Goal: Navigation & Orientation: Find specific page/section

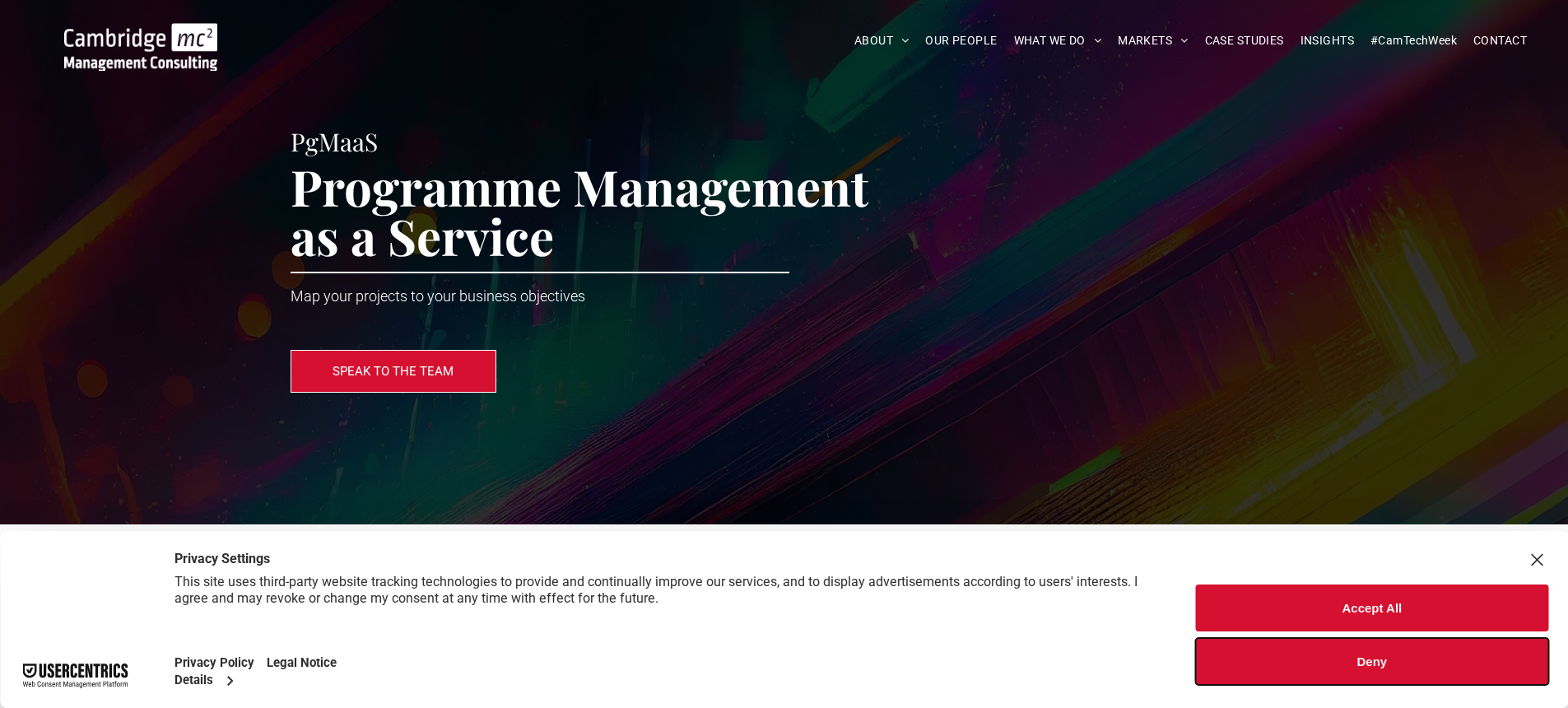
click at [1343, 662] on button "Deny" at bounding box center [1372, 661] width 352 height 47
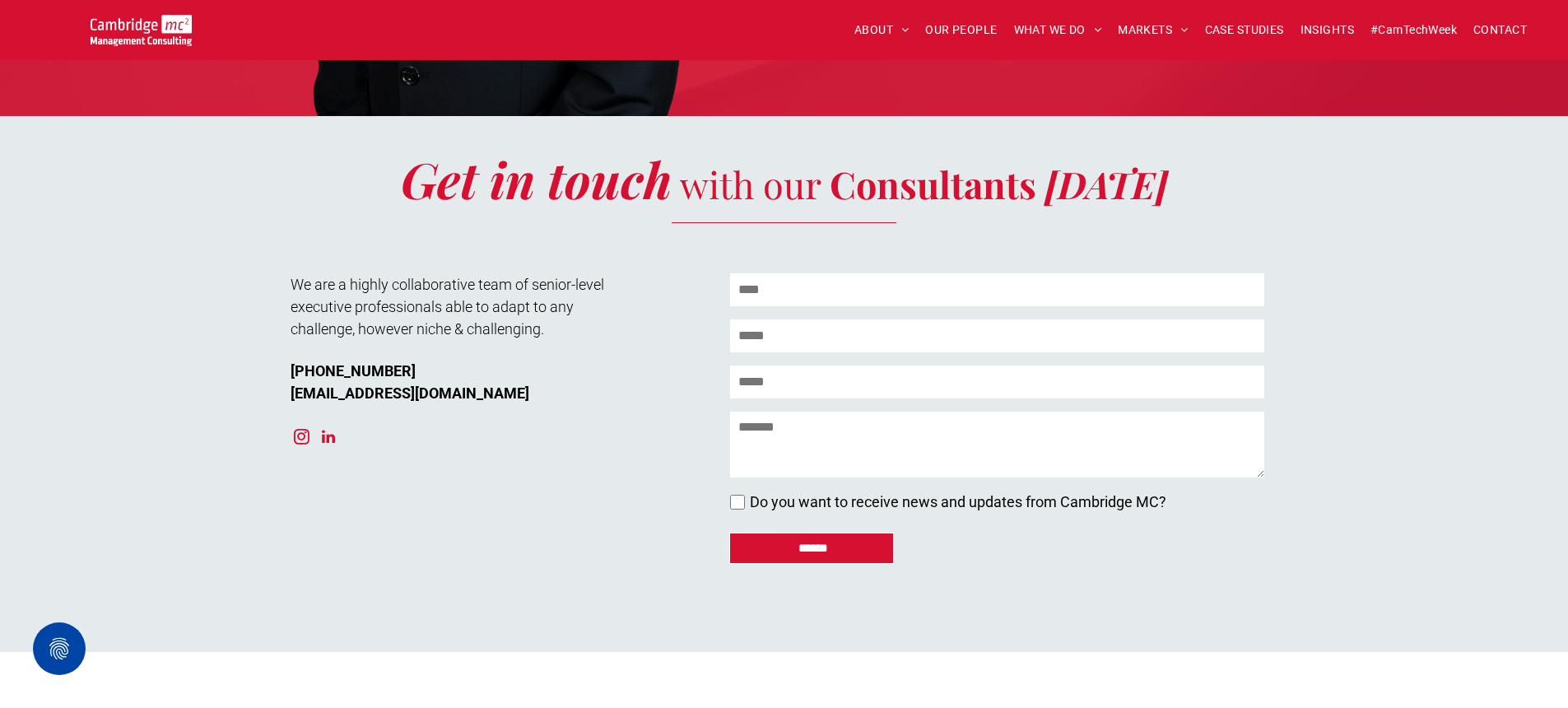
scroll to position [5008, 0]
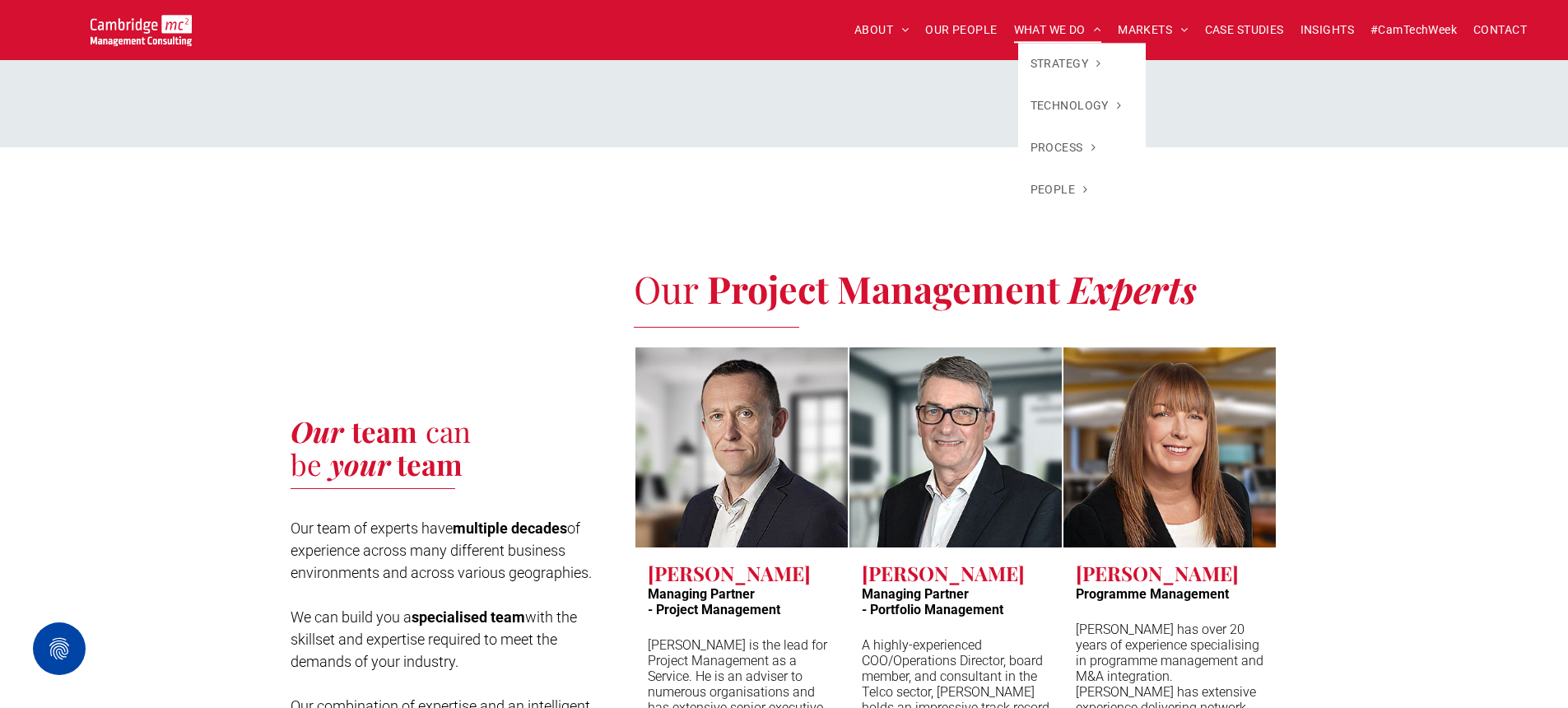
click at [1040, 29] on span "WHAT WE DO" at bounding box center [1058, 30] width 89 height 26
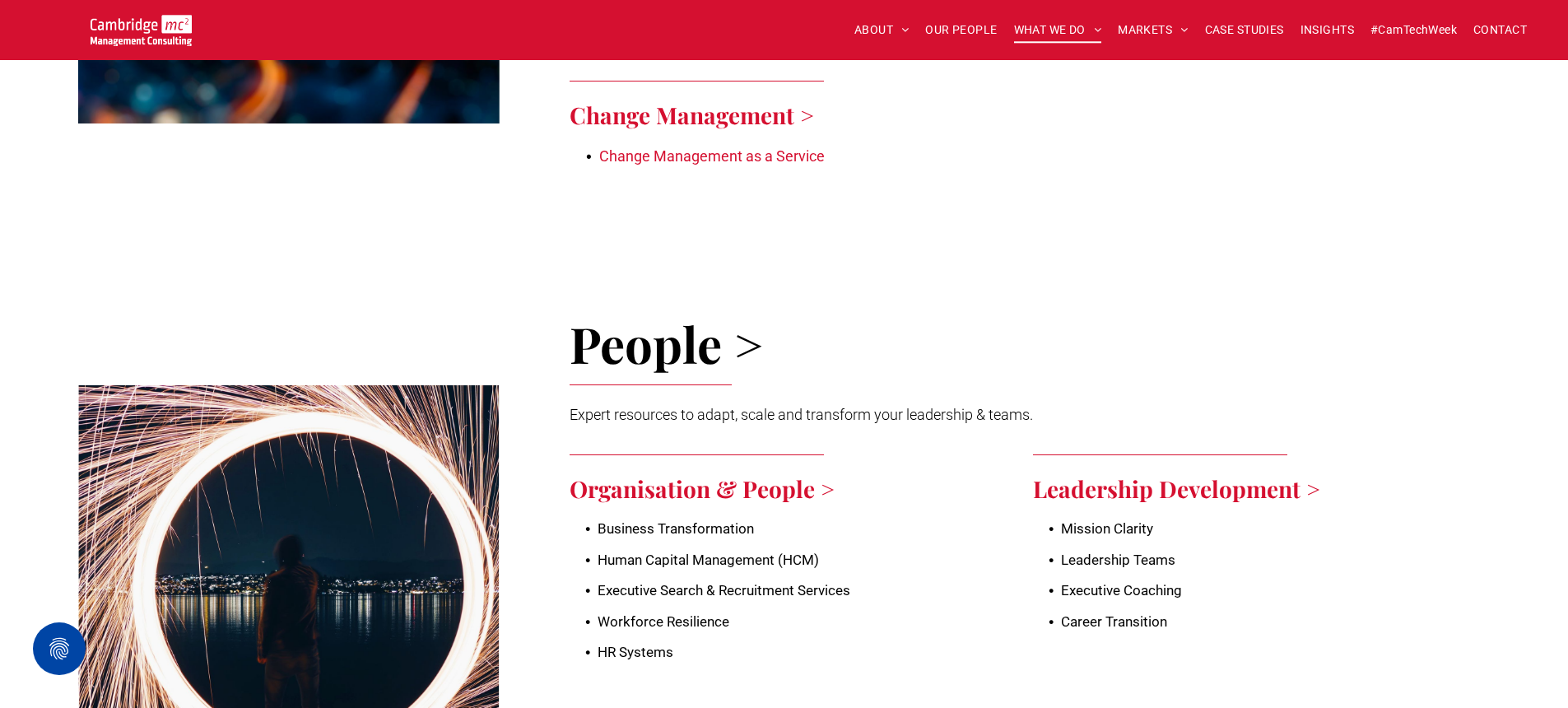
scroll to position [2693, 0]
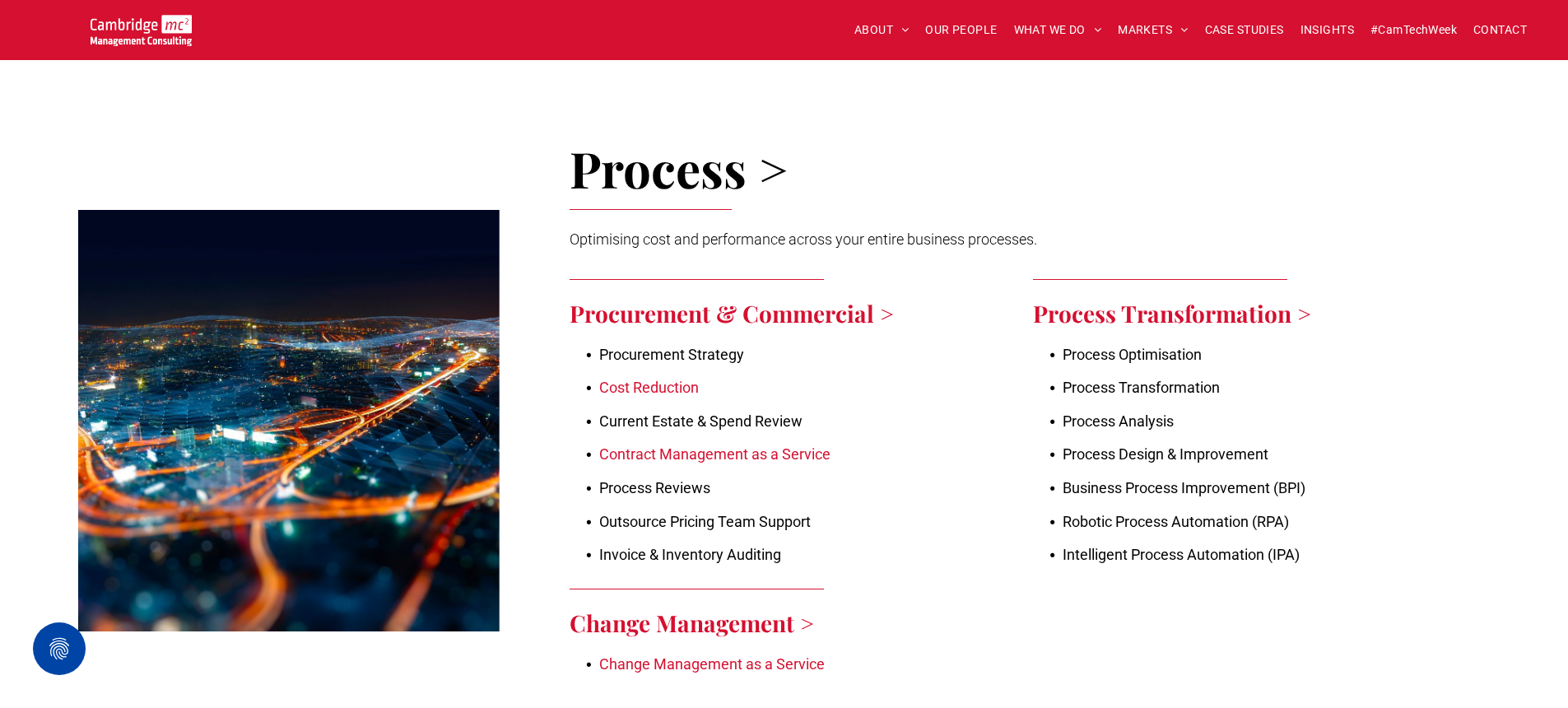
drag, startPoint x: 442, startPoint y: 400, endPoint x: 363, endPoint y: 448, distance: 92.4
click at [363, 448] on link at bounding box center [289, 420] width 495 height 421
click at [363, 447] on link at bounding box center [289, 420] width 495 height 421
